Goal: Find specific page/section: Find specific page/section

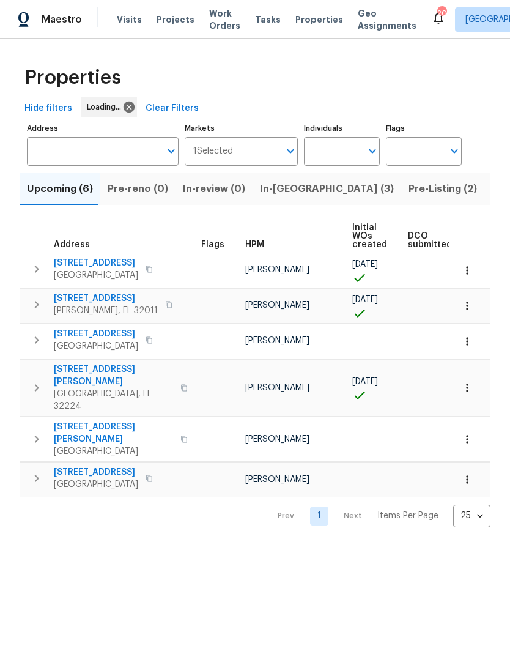
click at [280, 198] on span "In-[GEOGRAPHIC_DATA] (3)" at bounding box center [327, 188] width 134 height 17
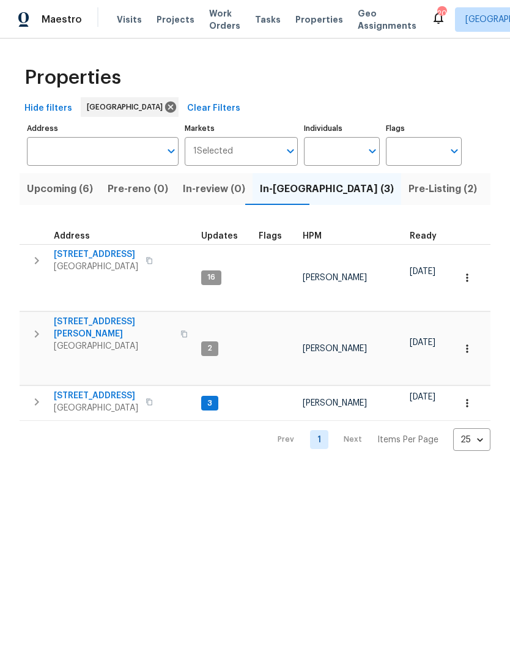
click at [492, 198] on span "Listed (70)" at bounding box center [518, 188] width 53 height 17
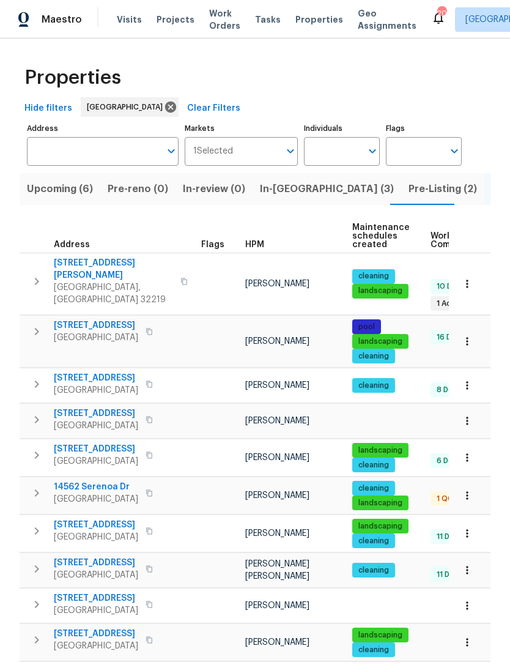
click at [259, 249] on span "HPM" at bounding box center [254, 244] width 19 height 9
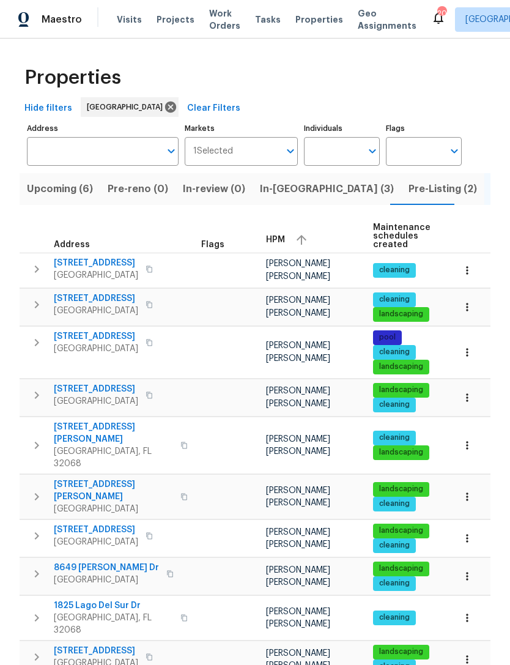
click at [117, 395] on span "[STREET_ADDRESS]" at bounding box center [96, 389] width 84 height 12
click at [468, 404] on icon "button" at bounding box center [467, 397] width 12 height 12
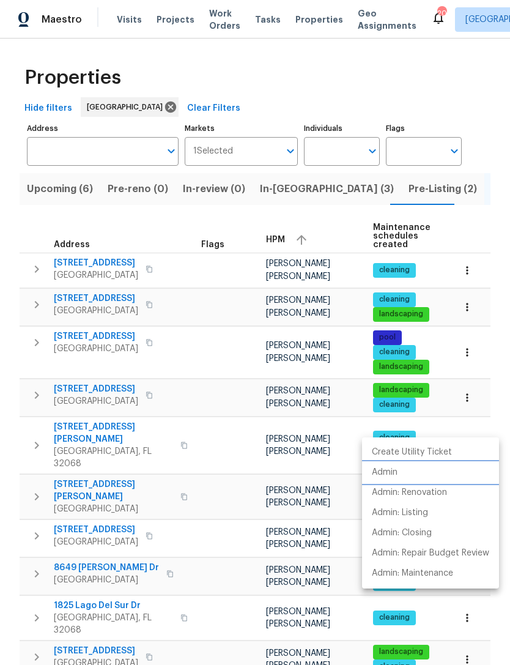
click at [415, 468] on li "Admin" at bounding box center [430, 472] width 137 height 20
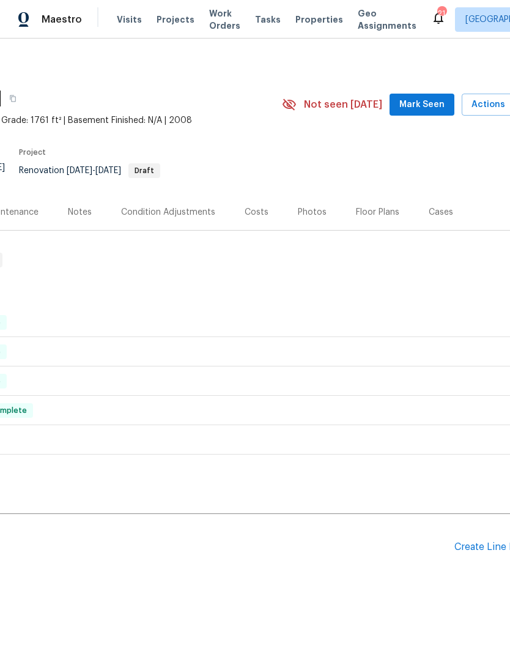
scroll to position [0, 172]
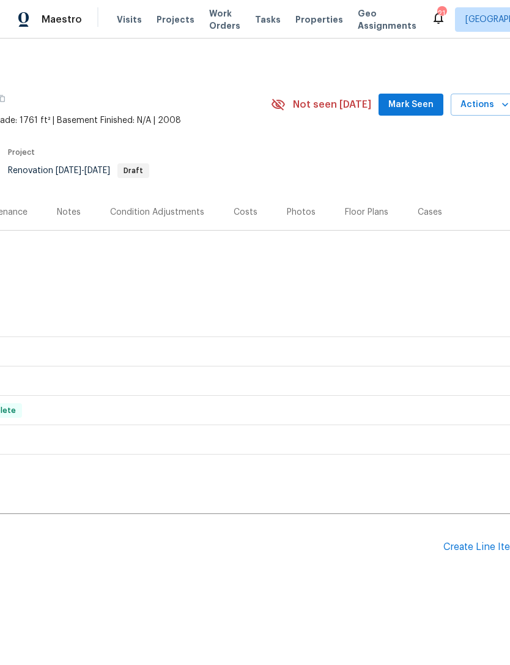
click at [359, 215] on div "Floor Plans" at bounding box center [366, 212] width 43 height 12
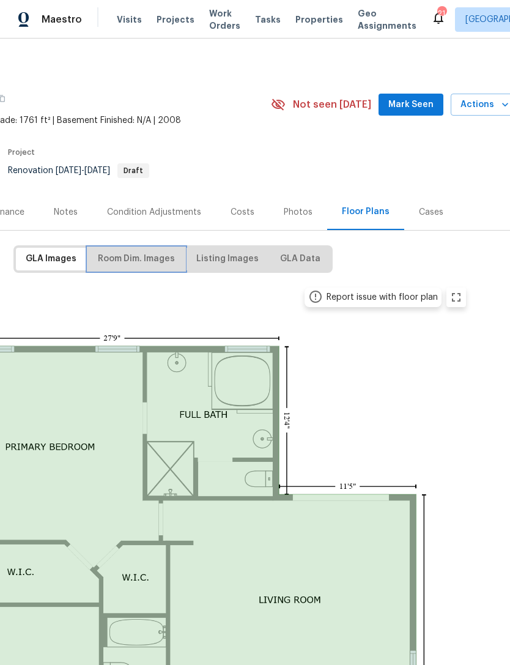
click at [157, 265] on span "Room Dim. Images" at bounding box center [136, 258] width 77 height 15
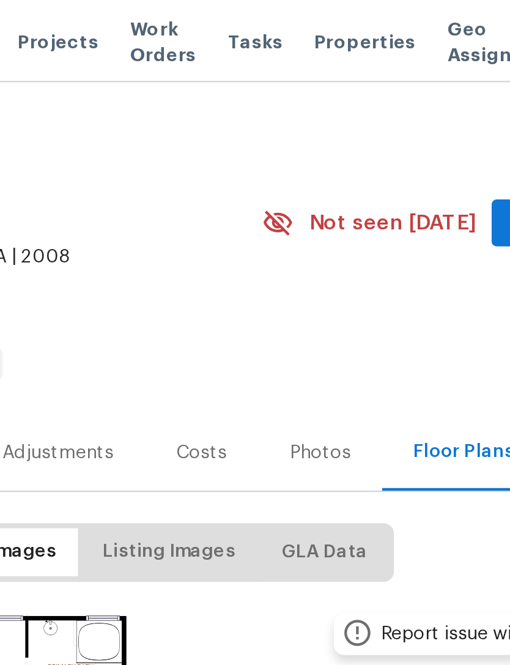
click at [6, 102] on icon "button" at bounding box center [1, 98] width 7 height 7
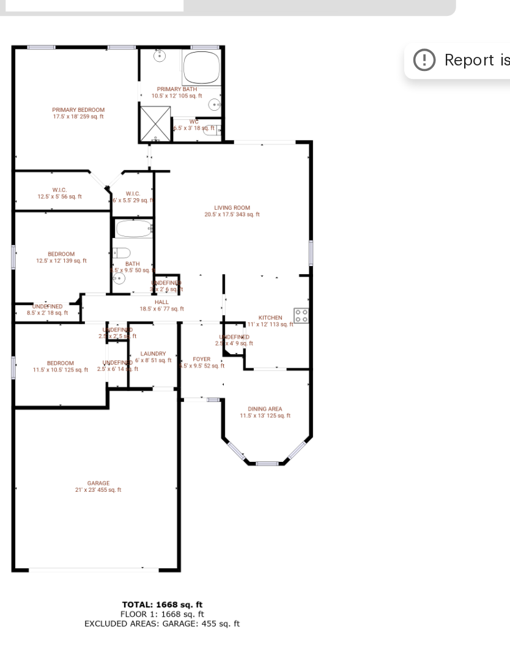
scroll to position [39, 25]
